Goal: Navigation & Orientation: Find specific page/section

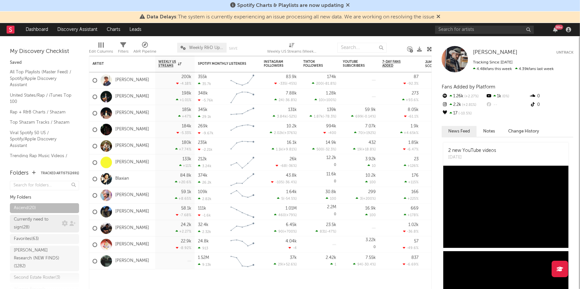
click at [40, 225] on div "Currently need to sign ( 28 )" at bounding box center [37, 224] width 46 height 16
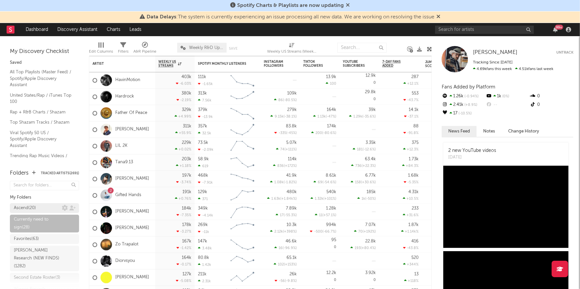
click at [38, 210] on div "Ascend ( 20 )" at bounding box center [38, 208] width 48 height 8
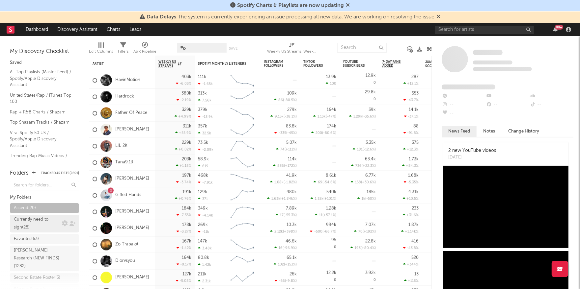
click at [39, 225] on div "Currently need to sign ( 28 )" at bounding box center [37, 224] width 46 height 16
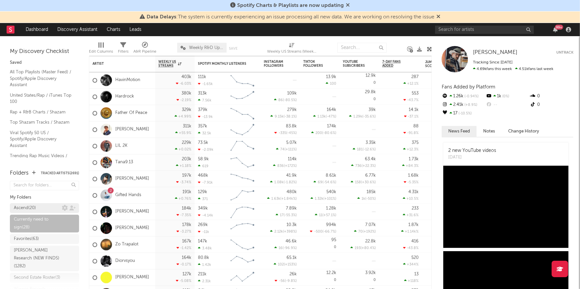
click at [39, 209] on div "Ascend ( 20 )" at bounding box center [38, 208] width 48 height 8
